Goal: Information Seeking & Learning: Learn about a topic

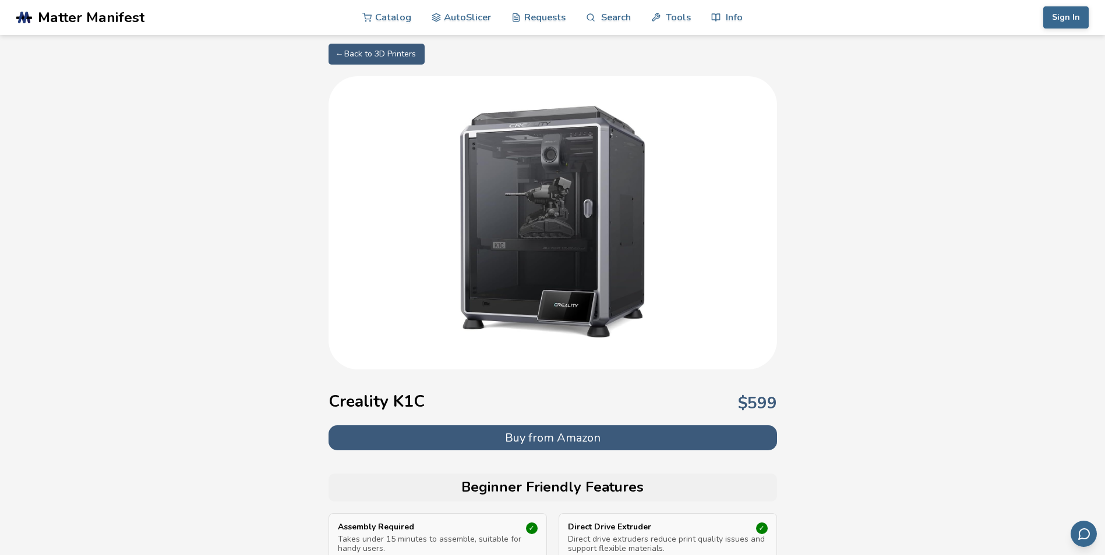
drag, startPoint x: 922, startPoint y: 233, endPoint x: 835, endPoint y: 83, distance: 173.8
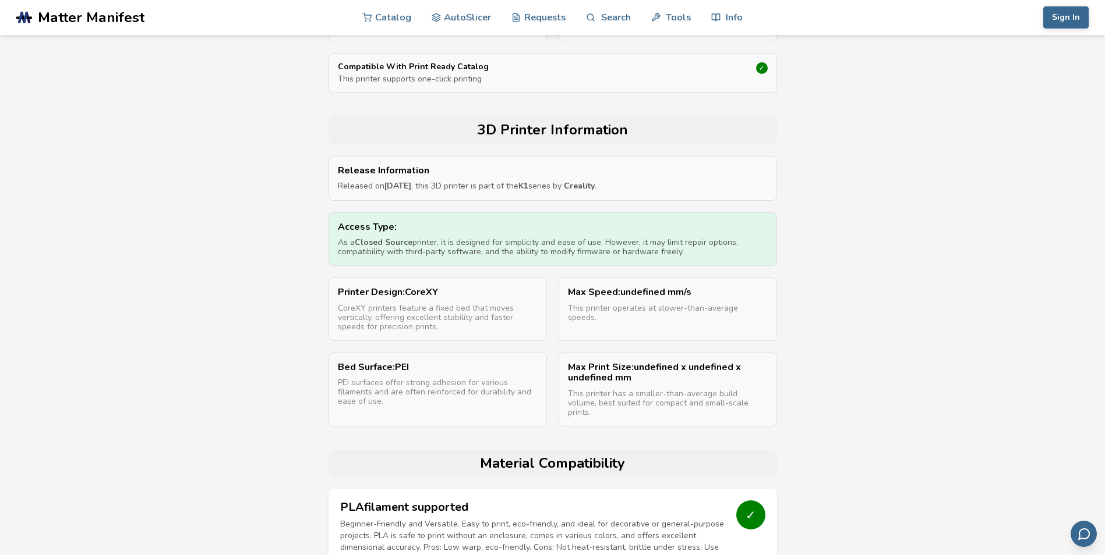
scroll to position [582, 0]
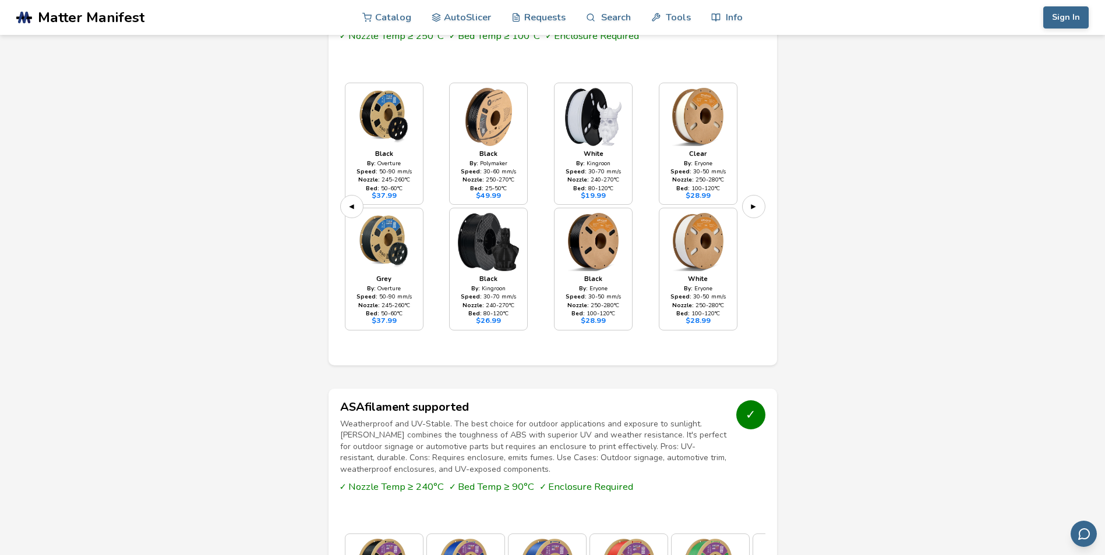
drag, startPoint x: 895, startPoint y: 219, endPoint x: 908, endPoint y: 472, distance: 253.6
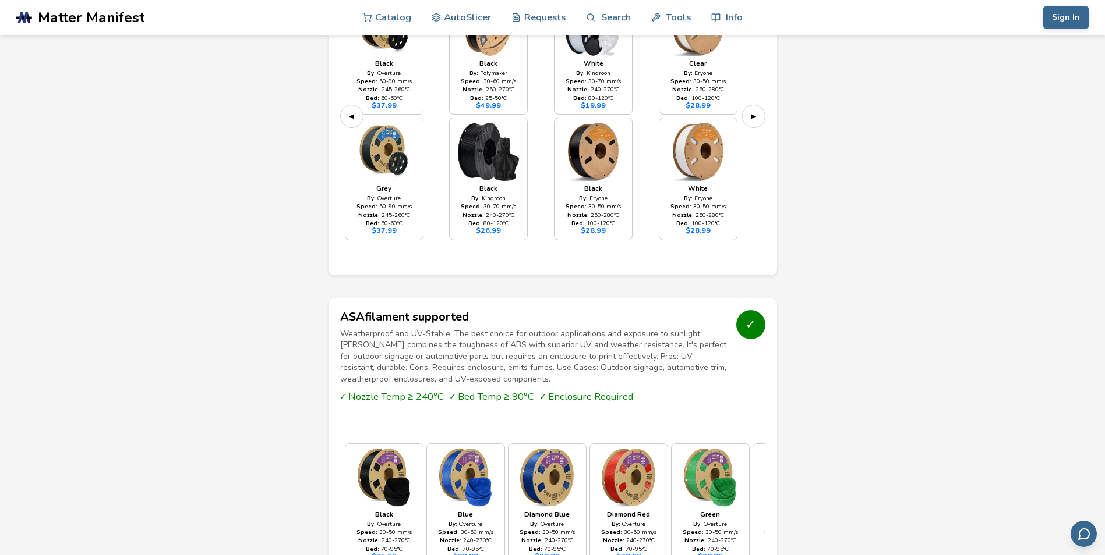
scroll to position [1193, 0]
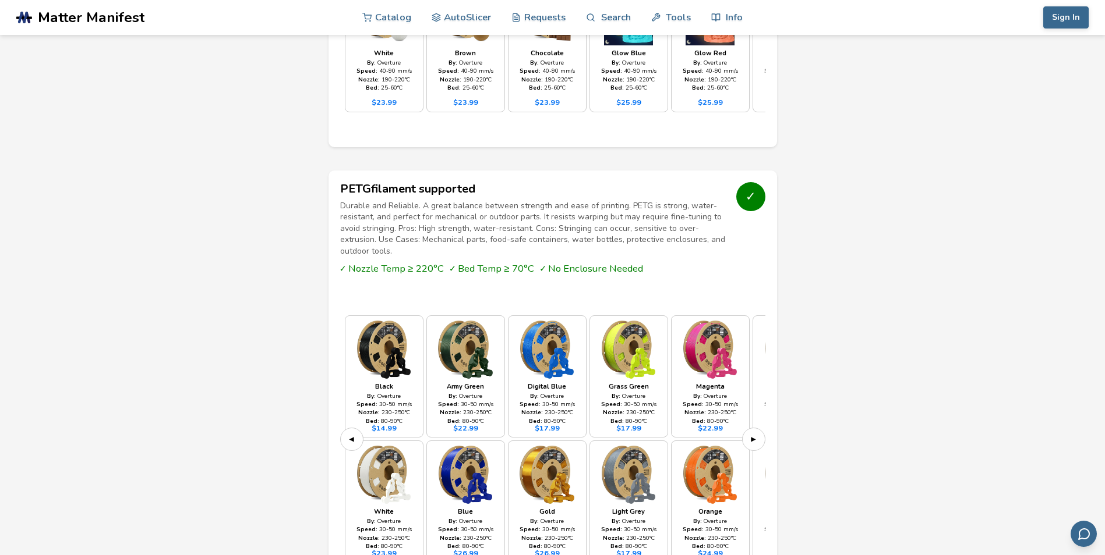
drag, startPoint x: 176, startPoint y: 429, endPoint x: 245, endPoint y: 187, distance: 250.8
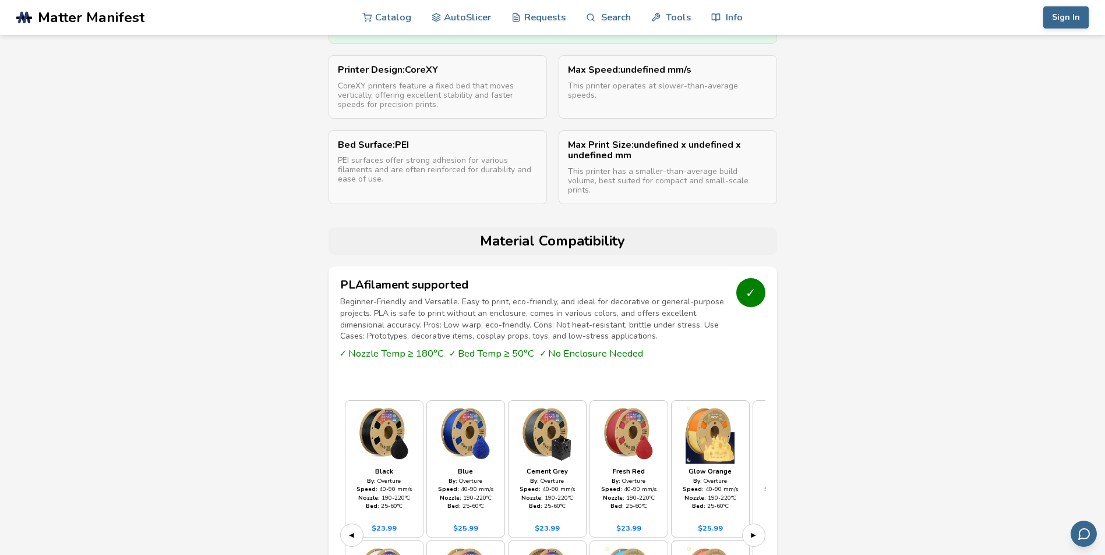
scroll to position [0, 0]
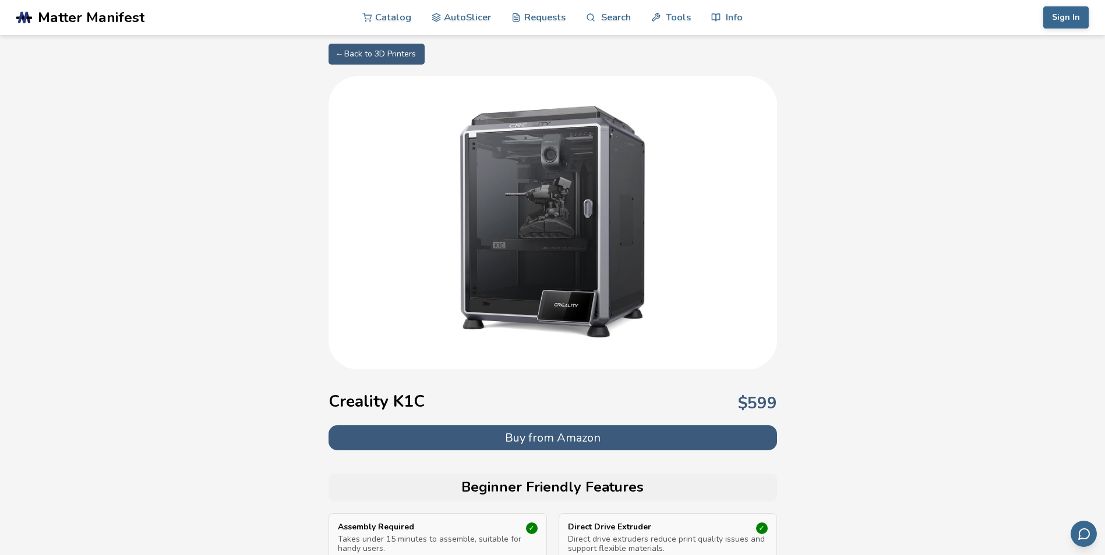
drag, startPoint x: 200, startPoint y: 492, endPoint x: 194, endPoint y: 231, distance: 260.9
drag, startPoint x: 433, startPoint y: 399, endPoint x: 324, endPoint y: 402, distance: 108.9
drag, startPoint x: 324, startPoint y: 402, endPoint x: 342, endPoint y: 401, distance: 18.7
click at [387, 393] on h1 "Creality K1C" at bounding box center [376, 401] width 96 height 19
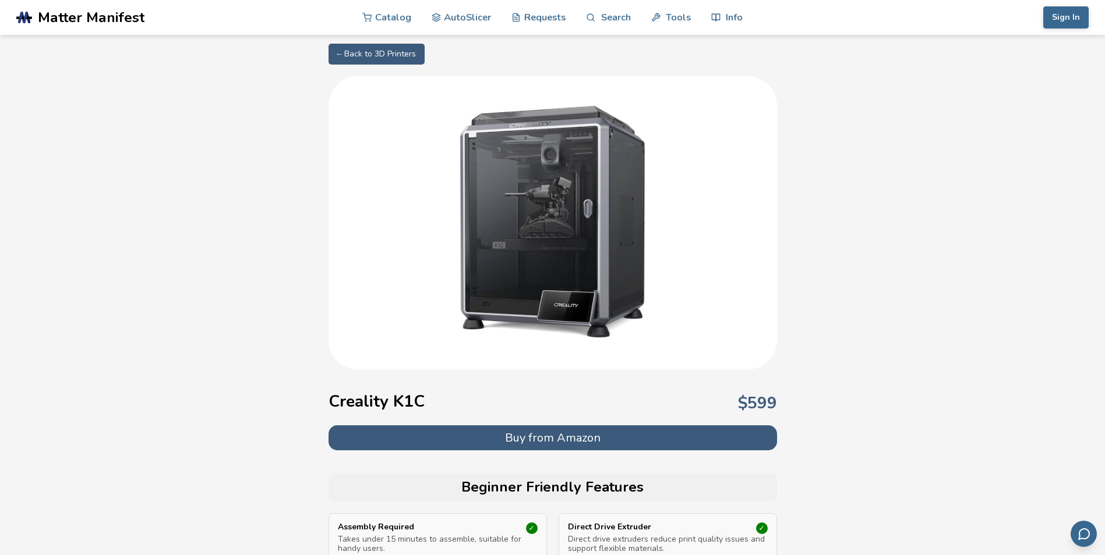
drag, startPoint x: 388, startPoint y: 396, endPoint x: 423, endPoint y: 401, distance: 35.2
click at [423, 401] on h1 "Creality K1C" at bounding box center [376, 401] width 96 height 19
drag, startPoint x: 427, startPoint y: 400, endPoint x: 320, endPoint y: 408, distance: 107.4
drag, startPoint x: 320, startPoint y: 408, endPoint x: 355, endPoint y: 403, distance: 35.2
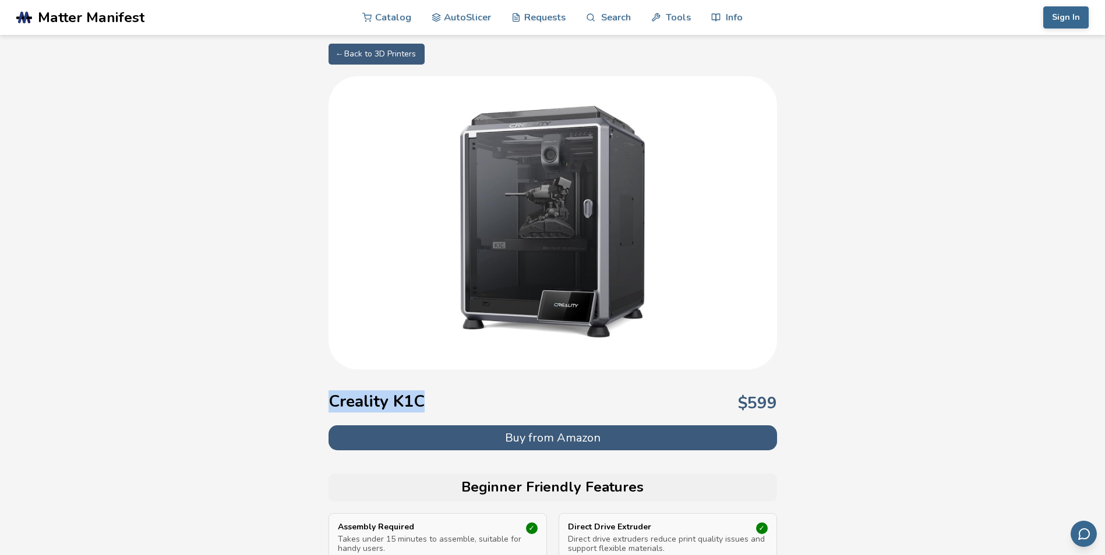
copy h1 "Creality K1C"
